Goal: Information Seeking & Learning: Learn about a topic

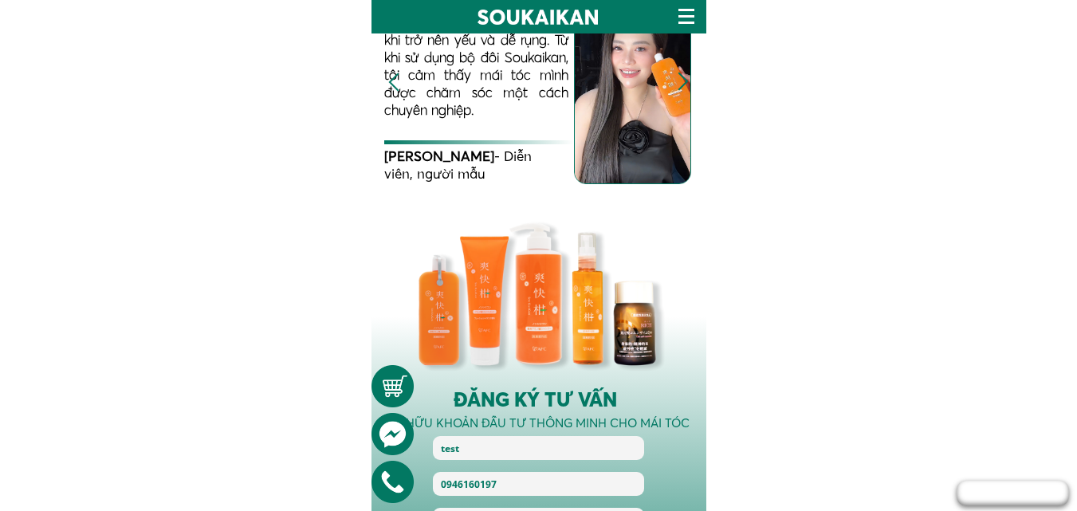
scroll to position [3029, 0]
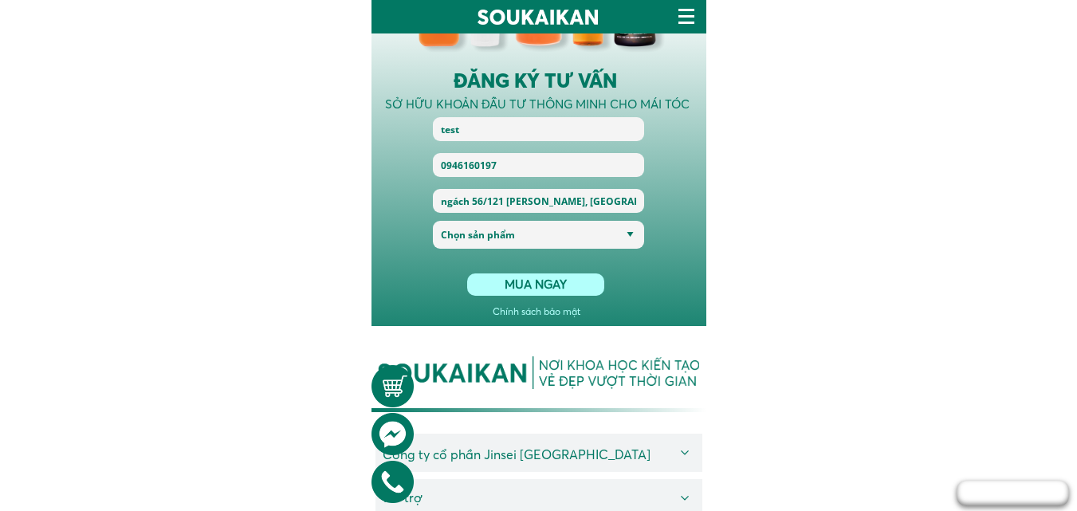
click at [552, 238] on select "Chọn sản phẩm TÁI SINH NỀN TẢNG KHỎE TRONG ĐẸP NGOÀI THANH XUÂN TOÀN DIỆN" at bounding box center [538, 235] width 203 height 28
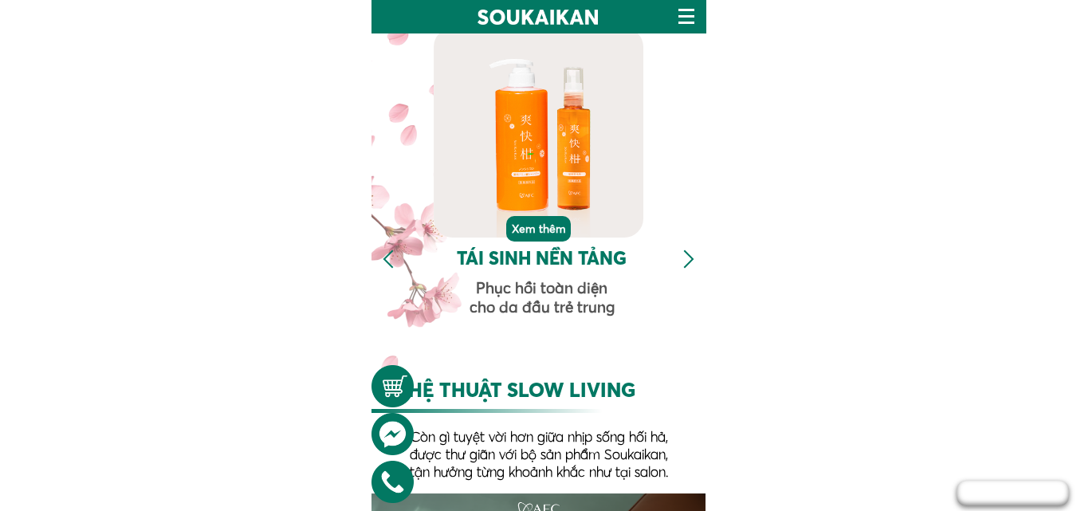
scroll to position [1696, 0]
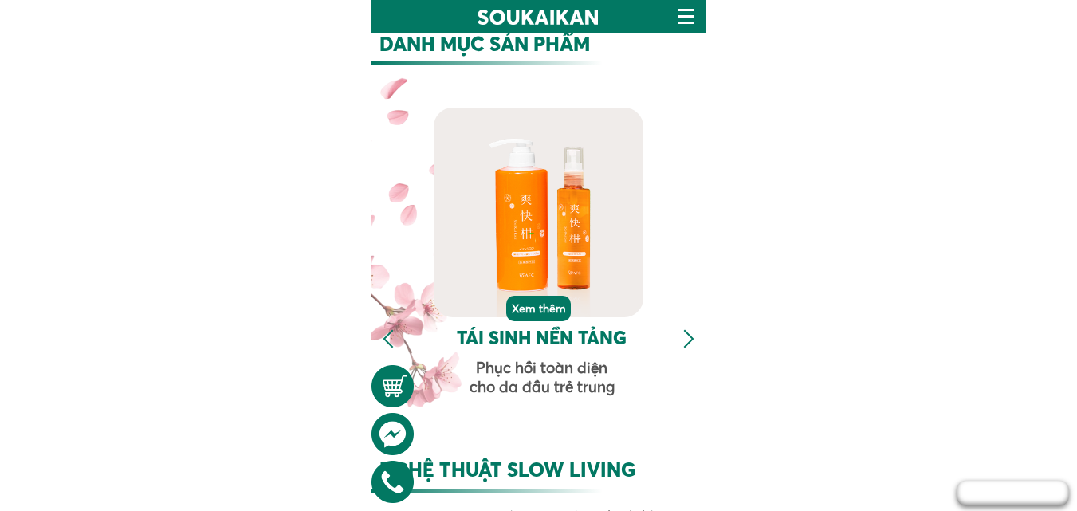
click at [540, 311] on p "Xem thêm" at bounding box center [538, 309] width 66 height 26
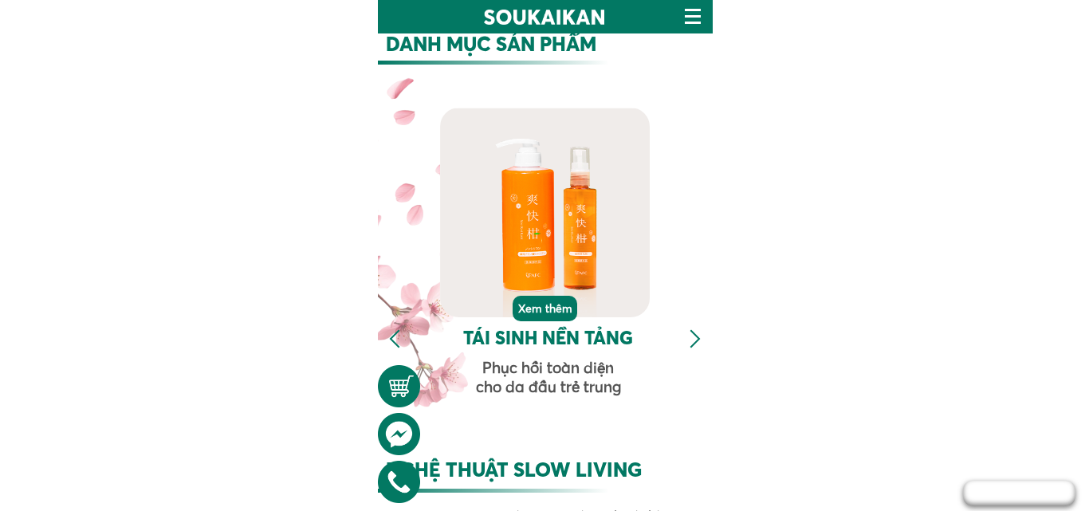
scroll to position [0, 0]
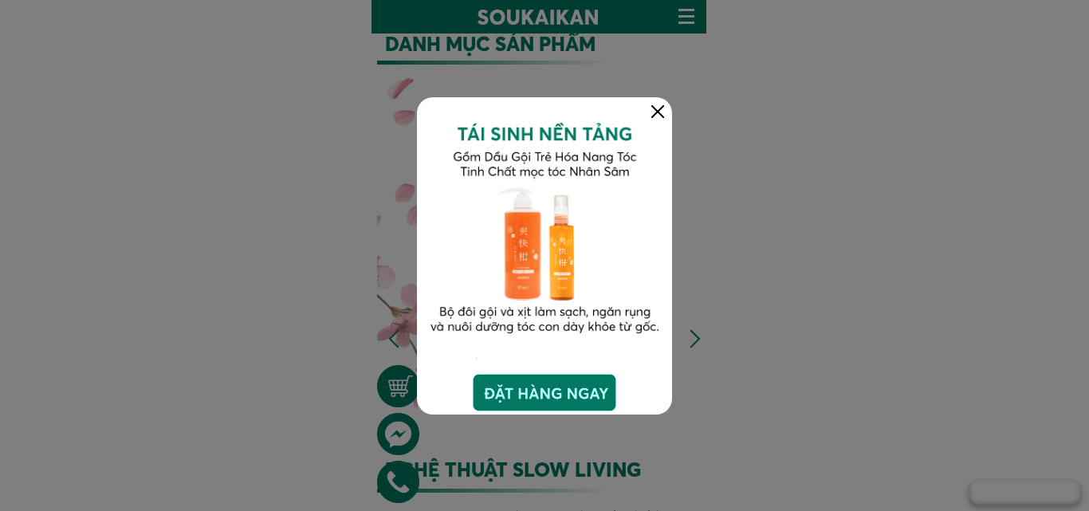
click at [532, 397] on div at bounding box center [544, 392] width 143 height 37
click at [569, 399] on div at bounding box center [544, 392] width 143 height 37
click at [543, 391] on div at bounding box center [544, 392] width 143 height 37
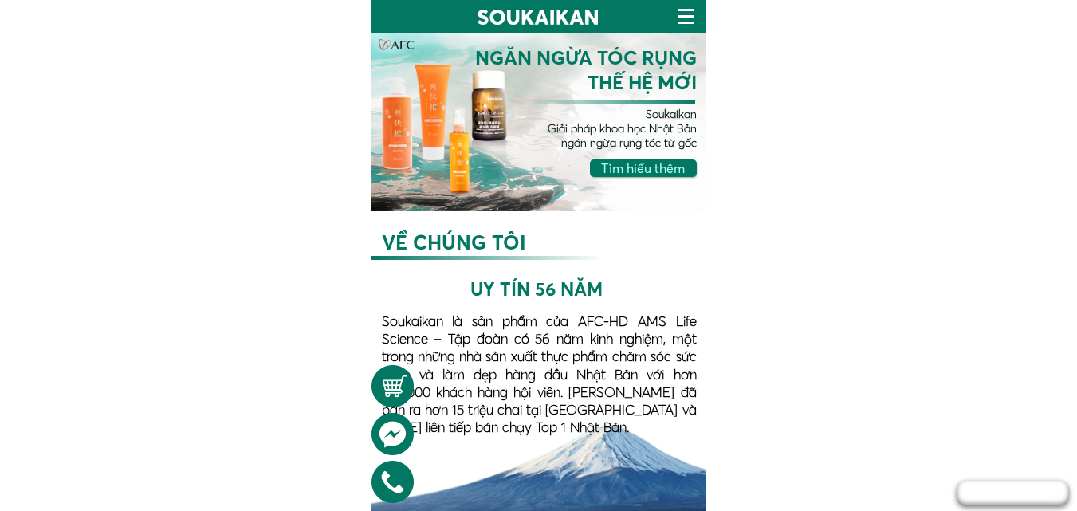
click at [643, 163] on h3 "Tìm hiểu thêm" at bounding box center [645, 168] width 90 height 17
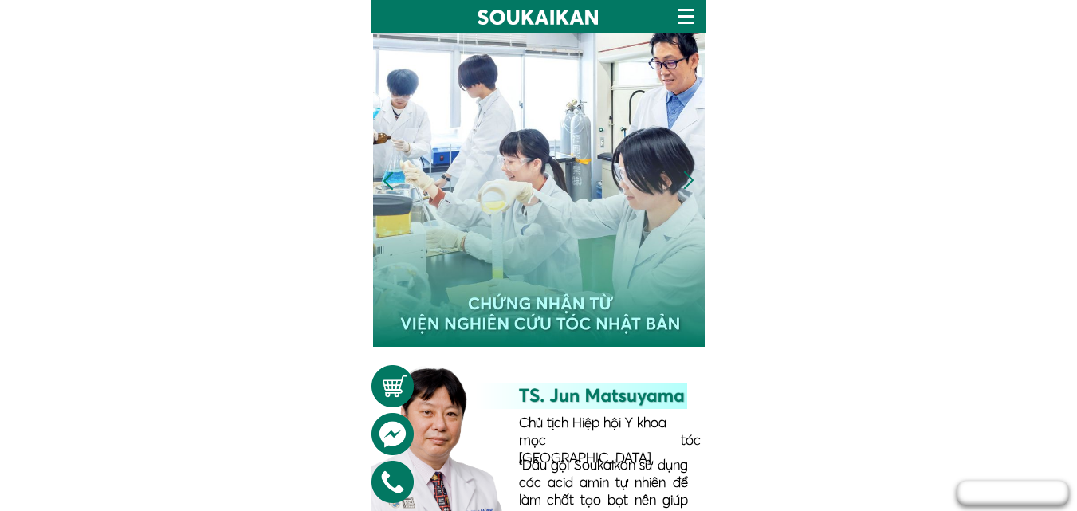
scroll to position [747, 0]
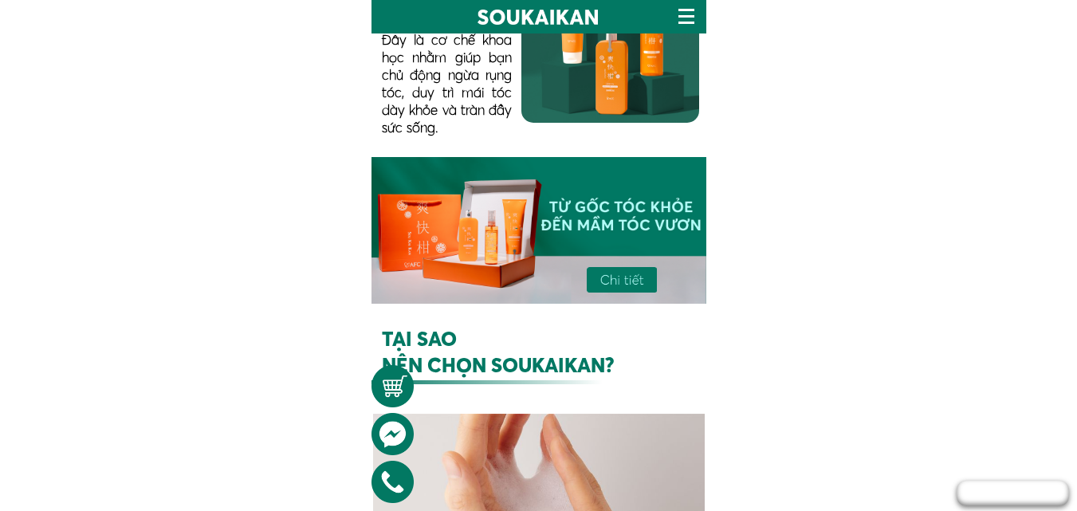
click at [609, 277] on div at bounding box center [621, 280] width 69 height 26
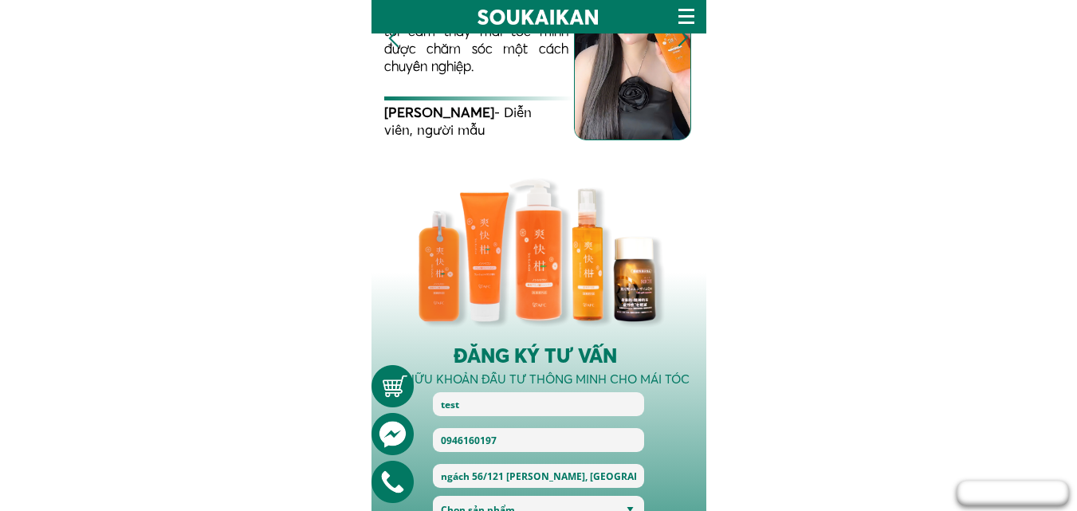
scroll to position [2914, 0]
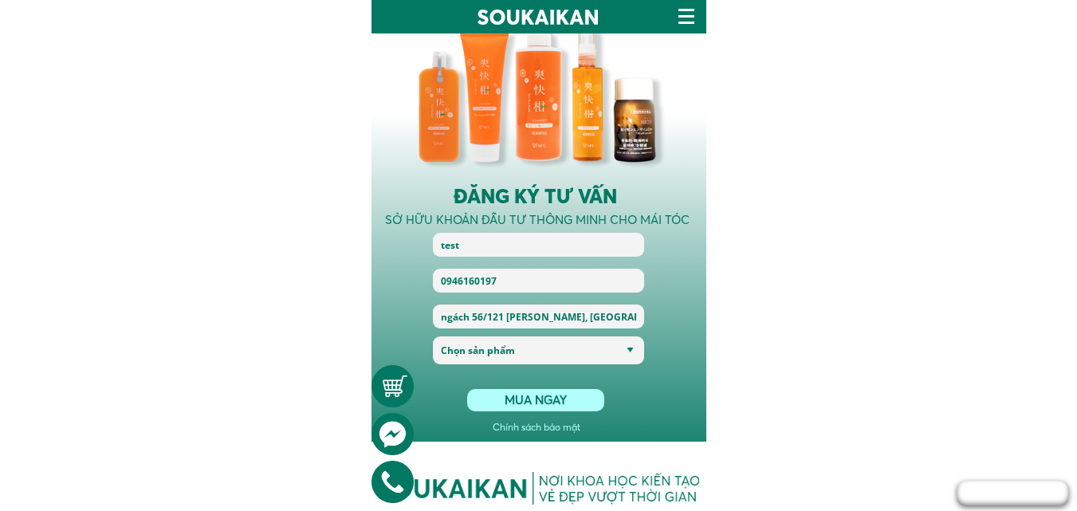
click at [570, 359] on select "Chọn sản phẩm TÁI SINH NỀN TẢNG KHỎE TRONG ĐẸP NGOÀI THANH XUÂN TOÀN DIỆN" at bounding box center [538, 350] width 203 height 28
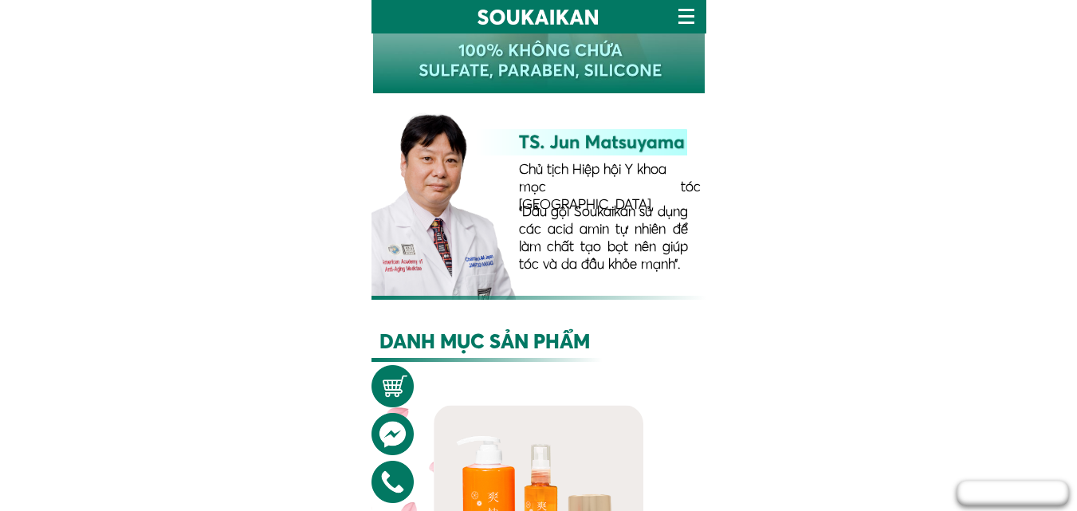
scroll to position [1638, 0]
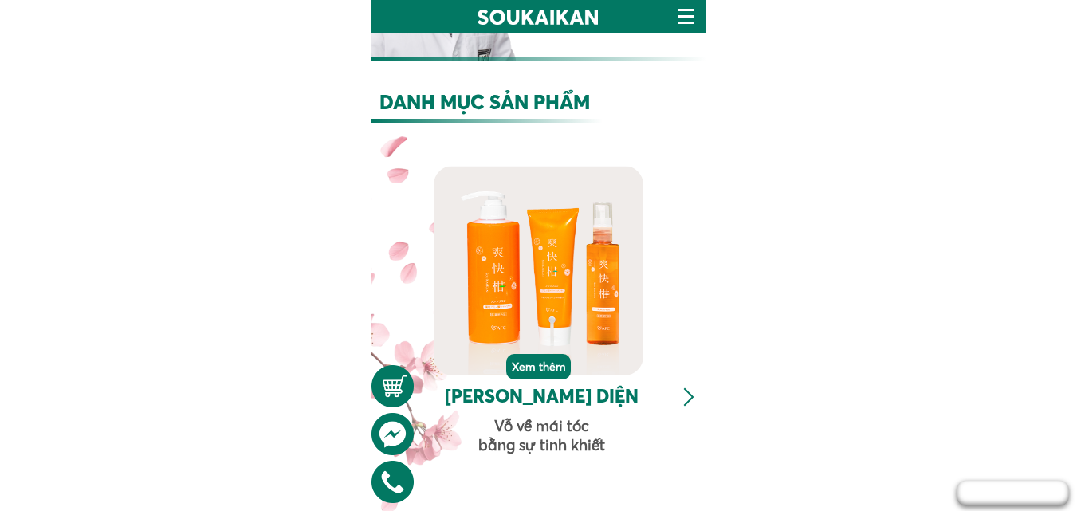
click at [537, 370] on p "Xem thêm" at bounding box center [538, 367] width 65 height 26
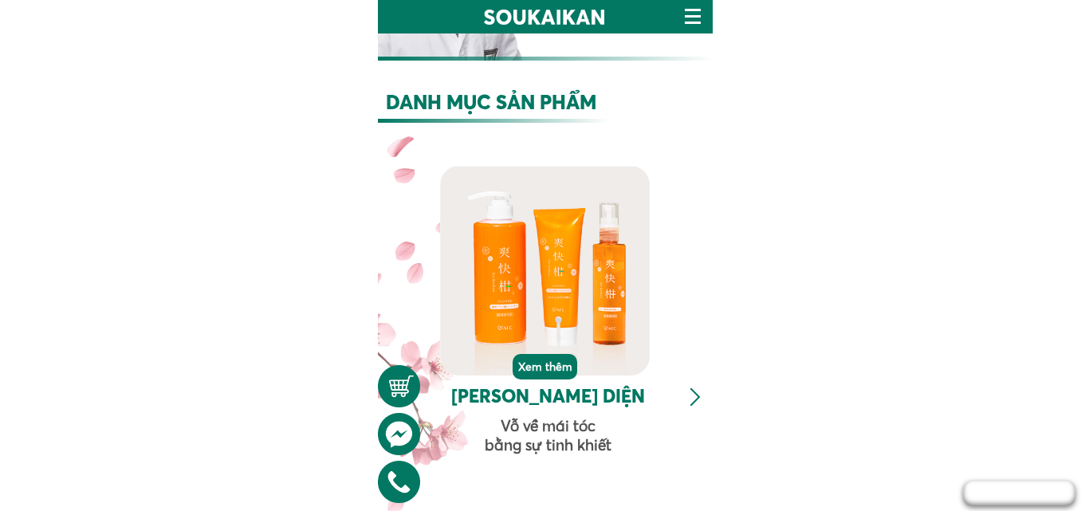
scroll to position [0, 0]
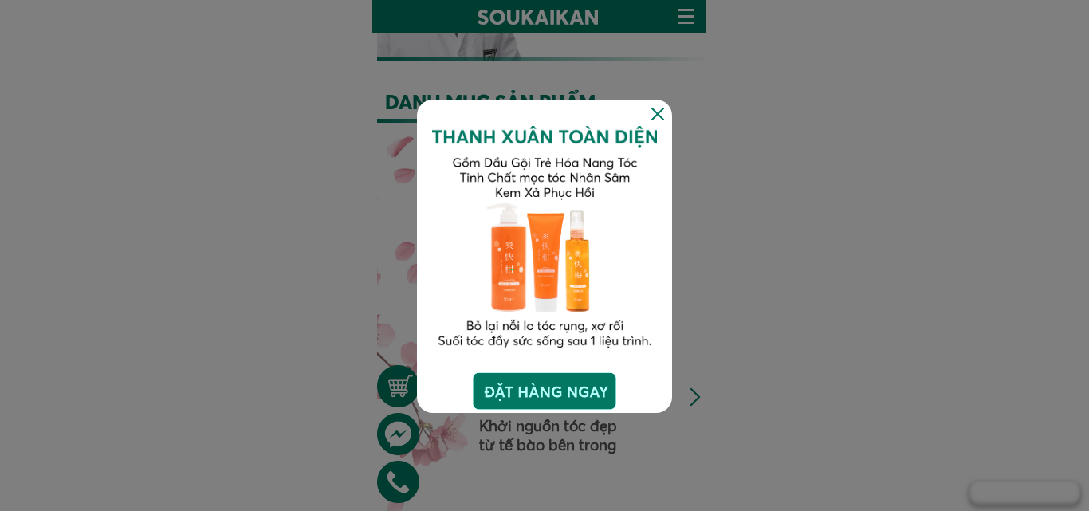
click at [540, 395] on div at bounding box center [544, 391] width 143 height 37
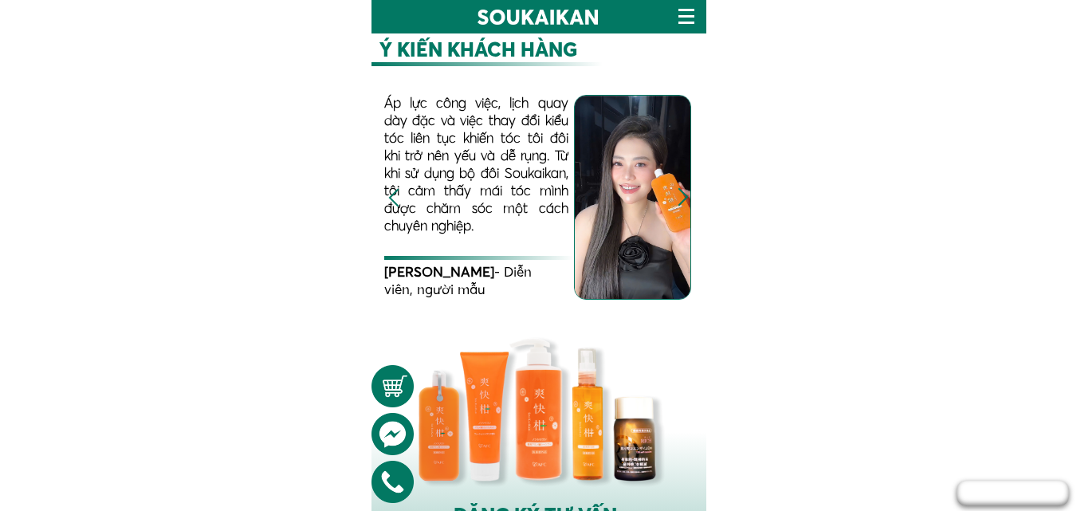
scroll to position [2276, 0]
